Goal: Book appointment/travel/reservation

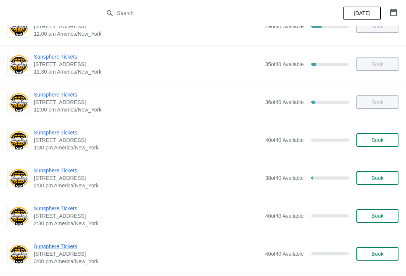
scroll to position [141, 0]
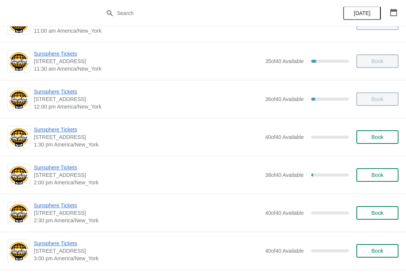
click at [396, 134] on button "Book" at bounding box center [378, 138] width 42 height 14
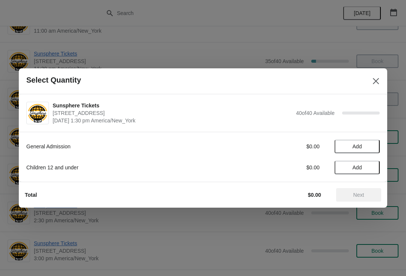
click at [373, 145] on span "Add" at bounding box center [357, 147] width 32 height 6
click at [371, 148] on icon at bounding box center [370, 147] width 8 height 8
click at [364, 198] on span "Next" at bounding box center [359, 195] width 11 height 6
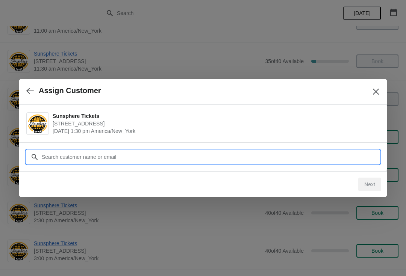
click at [297, 153] on input "Customer" at bounding box center [210, 157] width 338 height 14
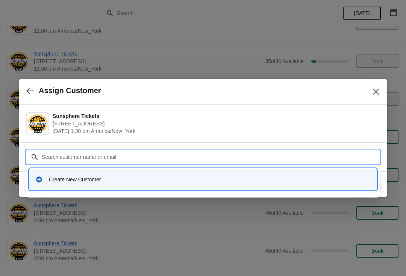
click at [189, 181] on div "Create New Customer" at bounding box center [210, 180] width 322 height 8
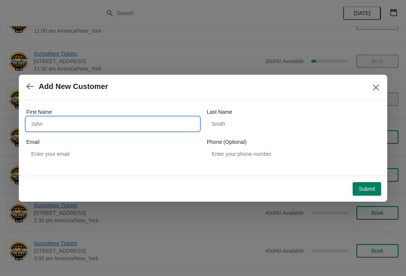
click at [169, 118] on input "First Name" at bounding box center [112, 124] width 173 height 14
type input "W"
click at [372, 184] on button "Submit" at bounding box center [367, 189] width 29 height 14
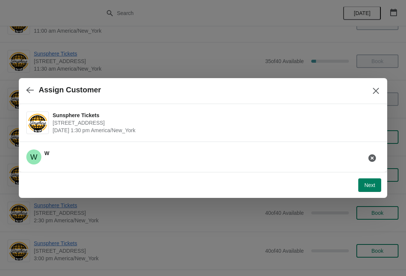
click at [370, 187] on span "Next" at bounding box center [369, 185] width 11 height 6
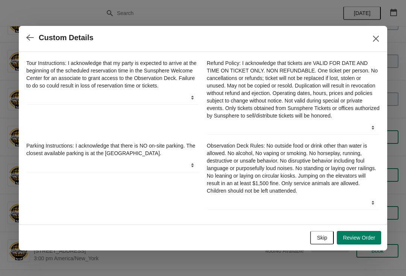
click at [329, 245] on button "Skip" at bounding box center [322, 238] width 24 height 14
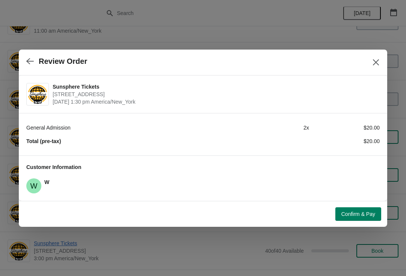
click at [373, 205] on div "Confirm & Pay" at bounding box center [202, 213] width 360 height 17
click at [27, 66] on button "button" at bounding box center [30, 61] width 14 height 15
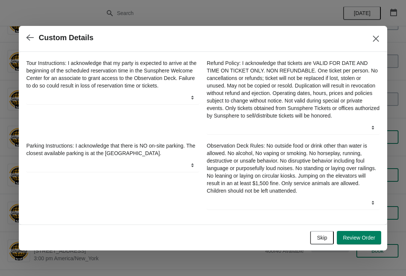
click at [38, 27] on div "Custom Details" at bounding box center [203, 39] width 369 height 26
click at [34, 30] on button "button" at bounding box center [30, 37] width 14 height 15
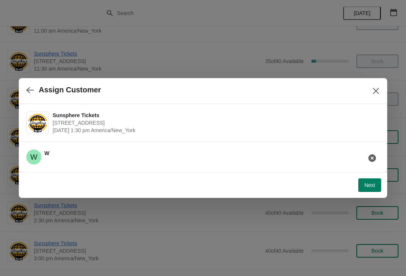
click at [33, 90] on icon "button" at bounding box center [30, 91] width 8 height 8
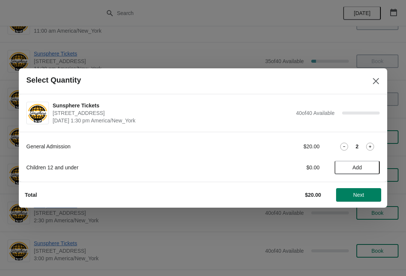
click at [372, 146] on icon at bounding box center [370, 147] width 8 height 8
click at [369, 148] on icon at bounding box center [370, 147] width 8 height 8
click at [369, 190] on button "Next" at bounding box center [358, 195] width 45 height 14
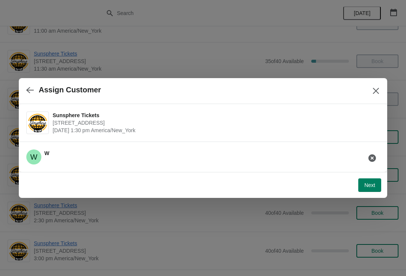
click at [366, 185] on span "Next" at bounding box center [369, 185] width 11 height 6
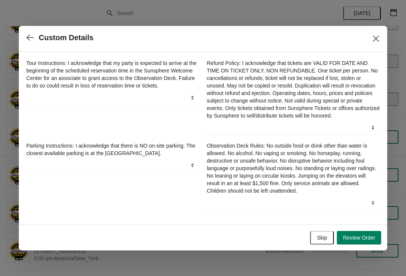
click at [326, 240] on span "Skip" at bounding box center [322, 238] width 10 height 6
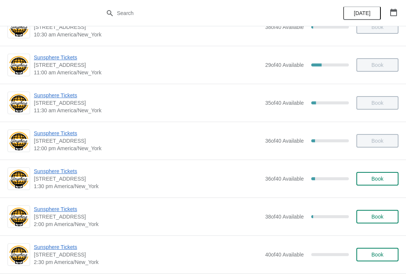
scroll to position [96, 0]
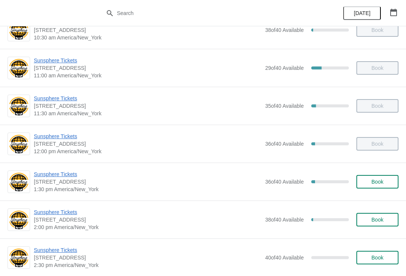
click at [69, 215] on span "Sunsphere Tickets" at bounding box center [148, 213] width 228 height 8
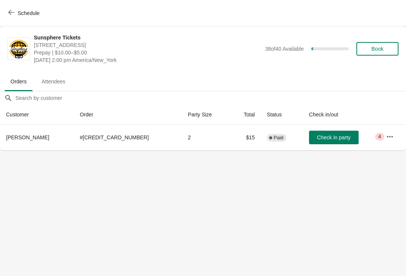
click at [333, 143] on button "Check in party" at bounding box center [334, 138] width 50 height 14
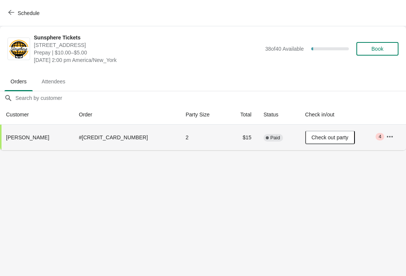
click at [37, 11] on span "Schedule" at bounding box center [29, 13] width 22 height 6
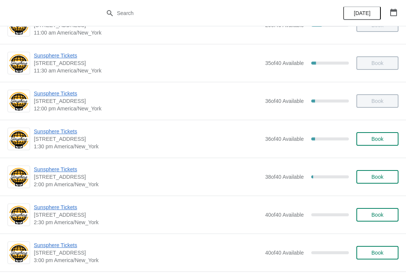
scroll to position [147, 0]
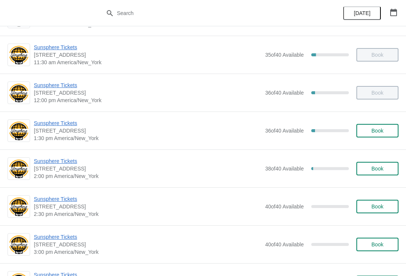
click at [398, 132] on button "Book" at bounding box center [378, 131] width 42 height 14
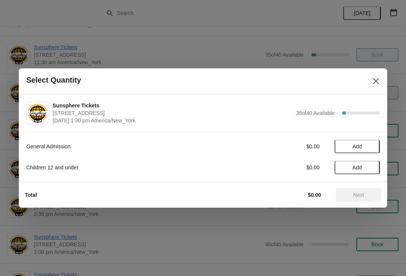
click at [375, 152] on button "Add" at bounding box center [357, 147] width 45 height 14
click at [372, 147] on icon at bounding box center [370, 147] width 8 height 8
click at [363, 193] on span "Next" at bounding box center [359, 195] width 11 height 6
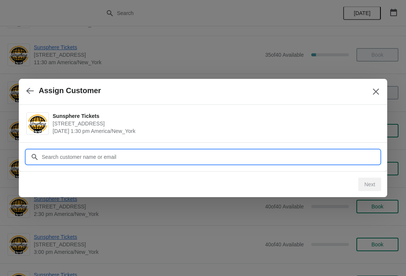
click at [324, 156] on input "Customer" at bounding box center [210, 157] width 338 height 14
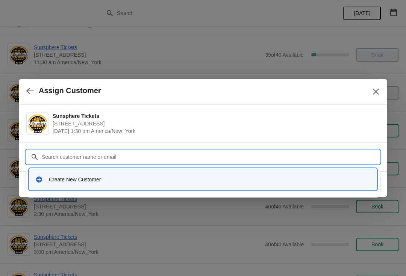
click at [258, 182] on div "Create New Customer" at bounding box center [210, 180] width 322 height 8
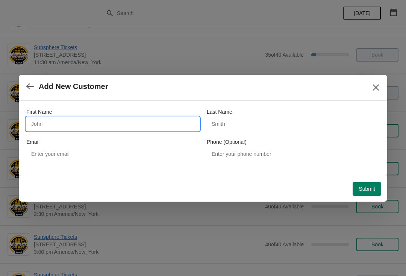
click at [170, 130] on input "First Name" at bounding box center [112, 124] width 173 height 14
type input "W"
click at [368, 177] on div "Submit" at bounding box center [200, 186] width 363 height 20
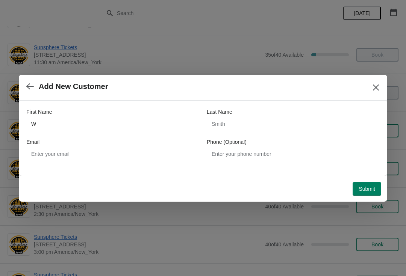
click at [371, 187] on span "Submit" at bounding box center [367, 189] width 17 height 6
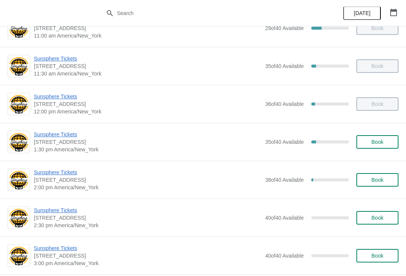
scroll to position [138, 0]
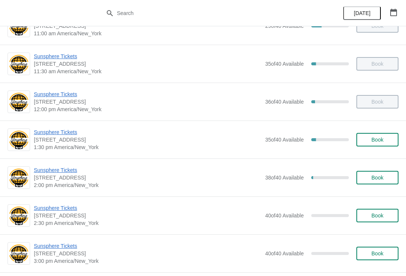
click at [384, 138] on span "Book" at bounding box center [377, 140] width 29 height 6
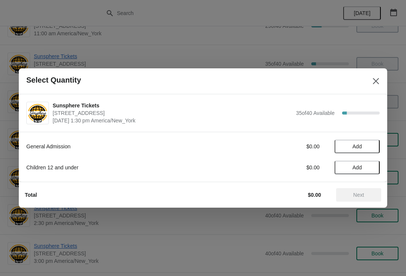
click at [374, 148] on button "Add" at bounding box center [357, 147] width 45 height 14
click at [378, 166] on button "Add" at bounding box center [357, 168] width 45 height 14
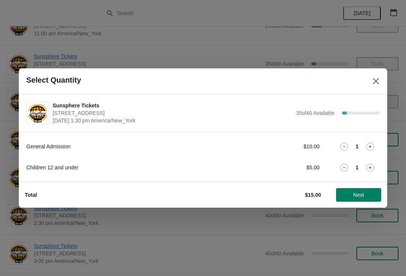
click at [373, 194] on span "Next" at bounding box center [358, 195] width 33 height 6
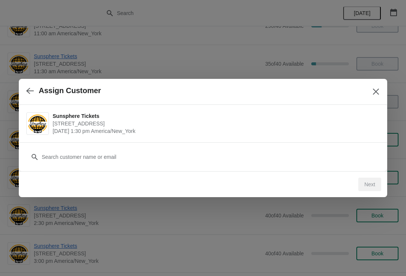
click at [35, 91] on button "button" at bounding box center [30, 90] width 14 height 15
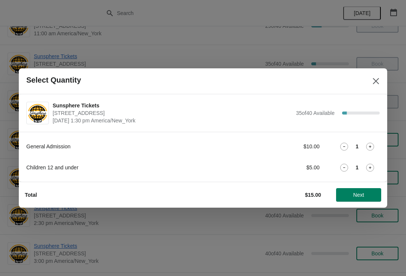
click at [369, 193] on span "Next" at bounding box center [358, 195] width 33 height 6
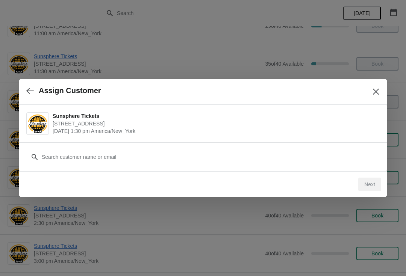
click at [302, 149] on div "Customer" at bounding box center [203, 153] width 354 height 21
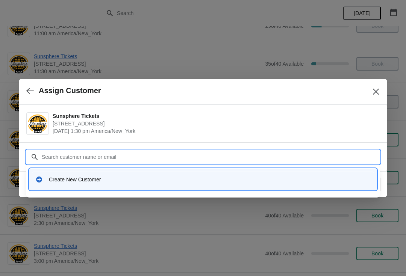
click at [269, 175] on div "Create New Customer" at bounding box center [202, 179] width 341 height 15
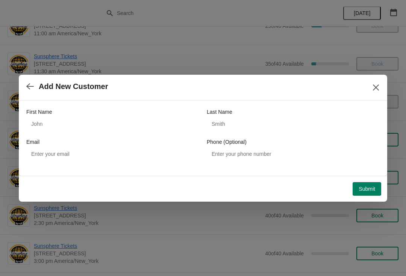
click at [163, 112] on div "First Name" at bounding box center [112, 112] width 173 height 8
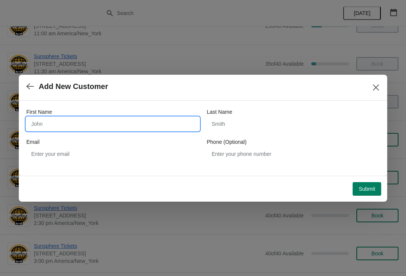
click at [158, 126] on input "First Name" at bounding box center [112, 124] width 173 height 14
type input "W"
click at [376, 182] on button "Submit" at bounding box center [367, 189] width 29 height 14
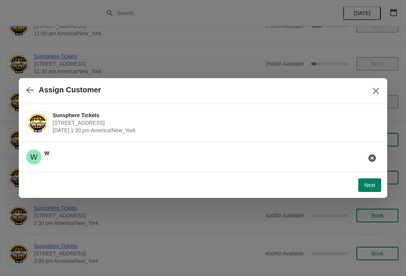
click at [377, 188] on button "Next" at bounding box center [369, 186] width 23 height 14
